Goal: Find specific page/section

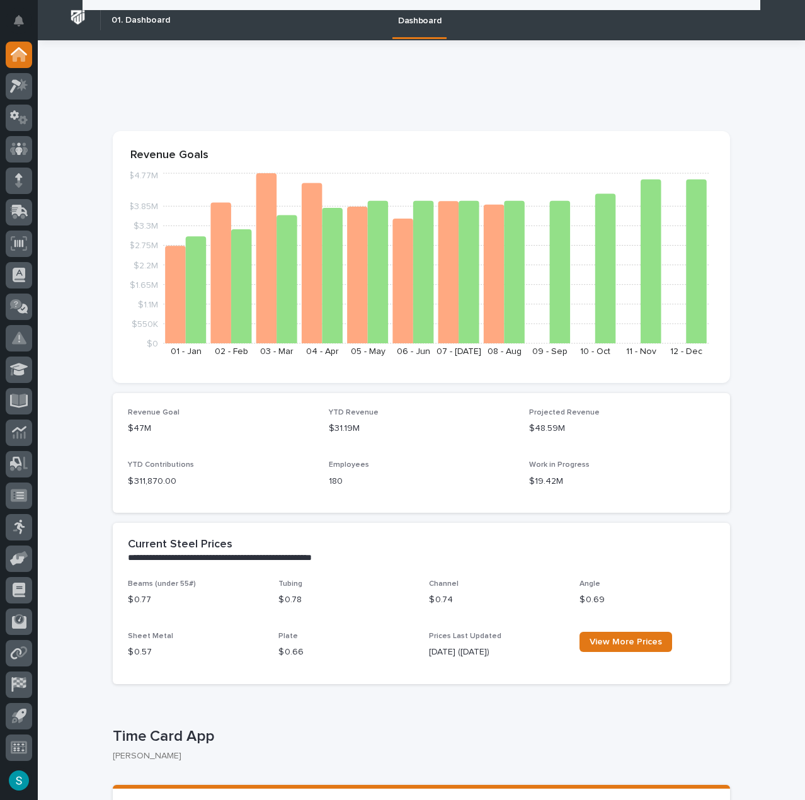
scroll to position [189, 0]
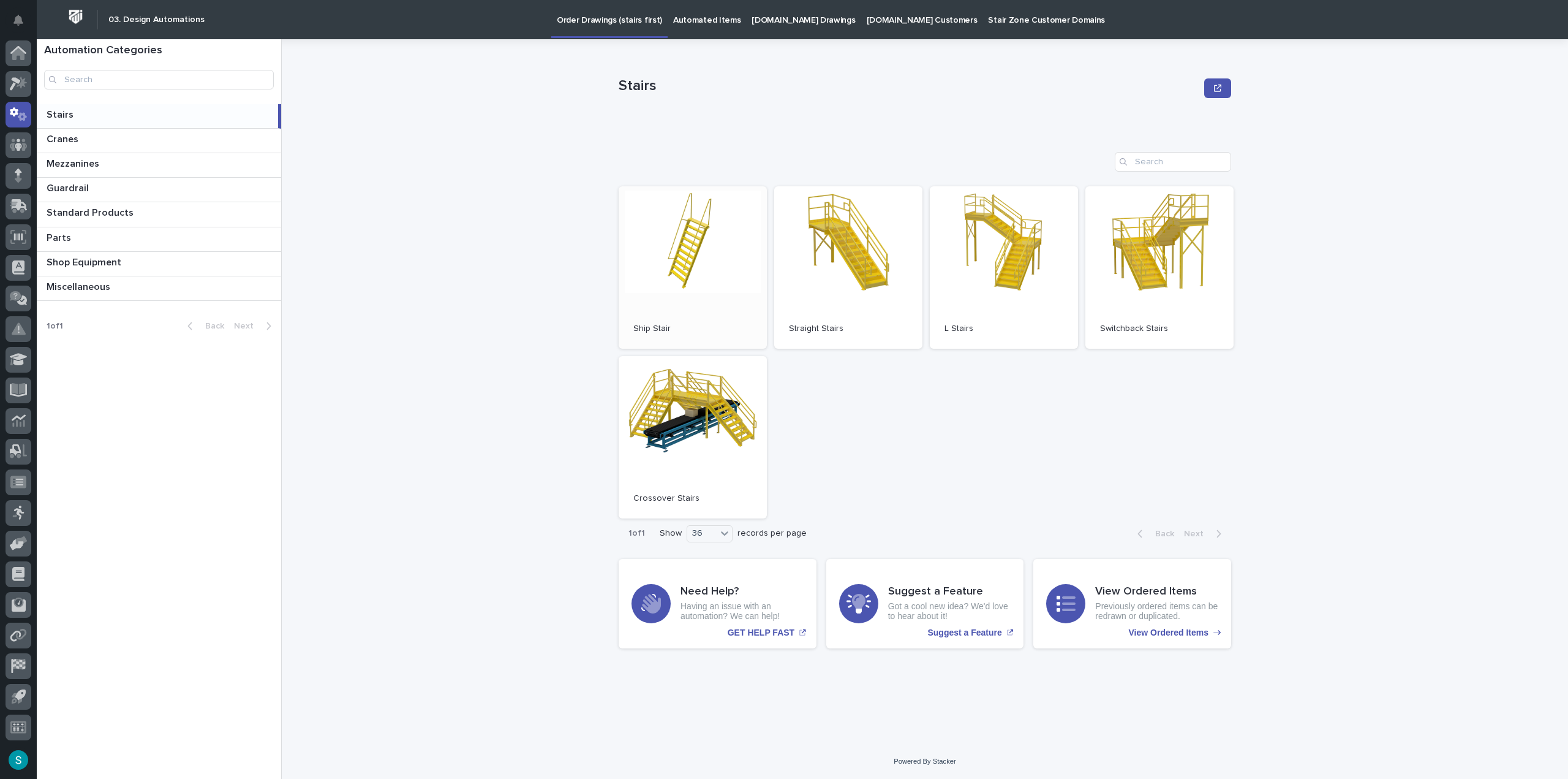
drag, startPoint x: 668, startPoint y: 276, endPoint x: 479, endPoint y: 225, distance: 195.8
click at [479, 225] on div "Stairs Stairs Sorry, there was an error saving your record. Please try again. P…" at bounding box center [932, 408] width 1272 height 740
click at [80, 187] on p "Guardrail" at bounding box center [69, 187] width 45 height 14
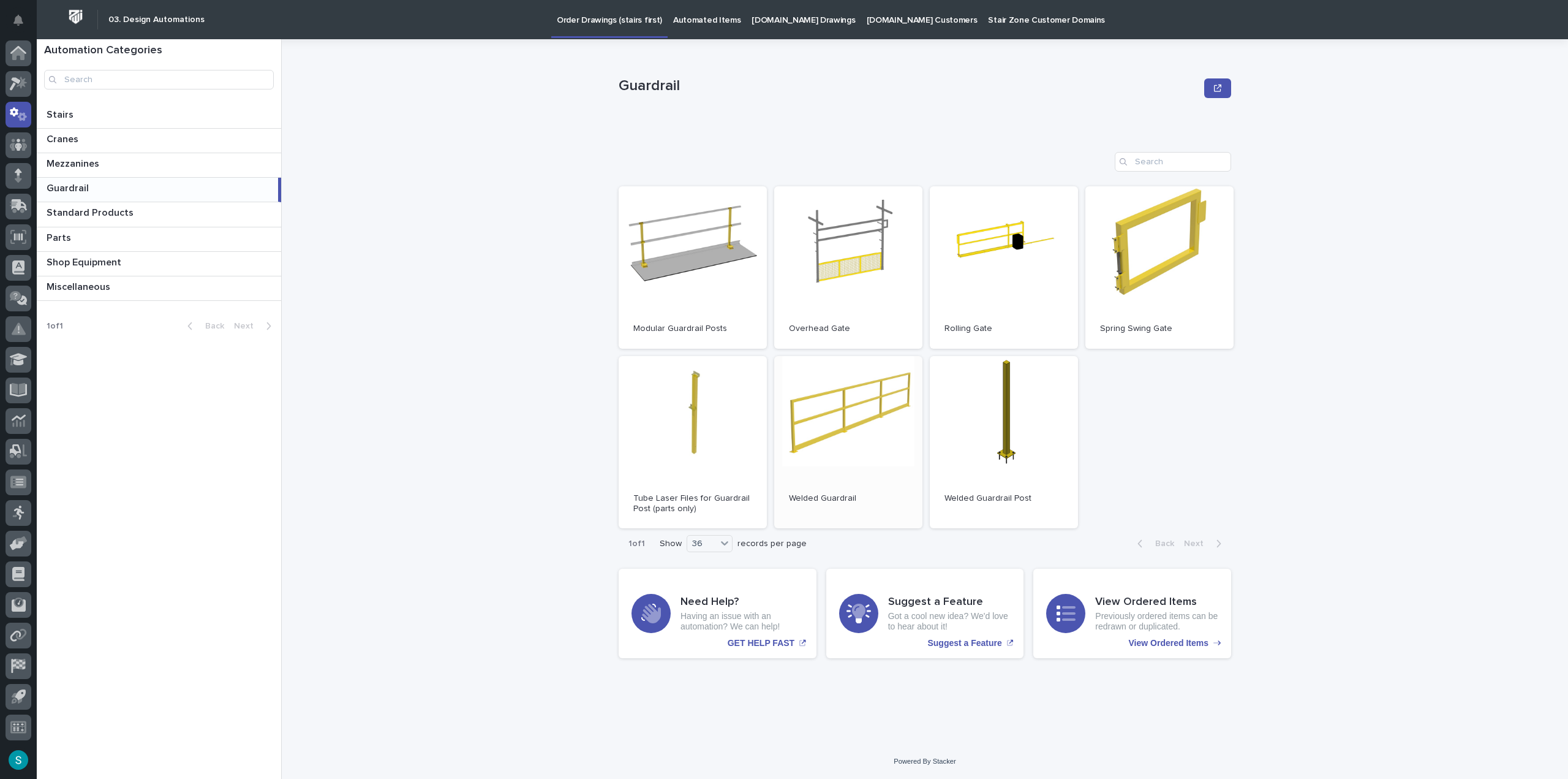
click at [783, 405] on link "Open" at bounding box center [848, 443] width 148 height 173
